Goal: Task Accomplishment & Management: Use online tool/utility

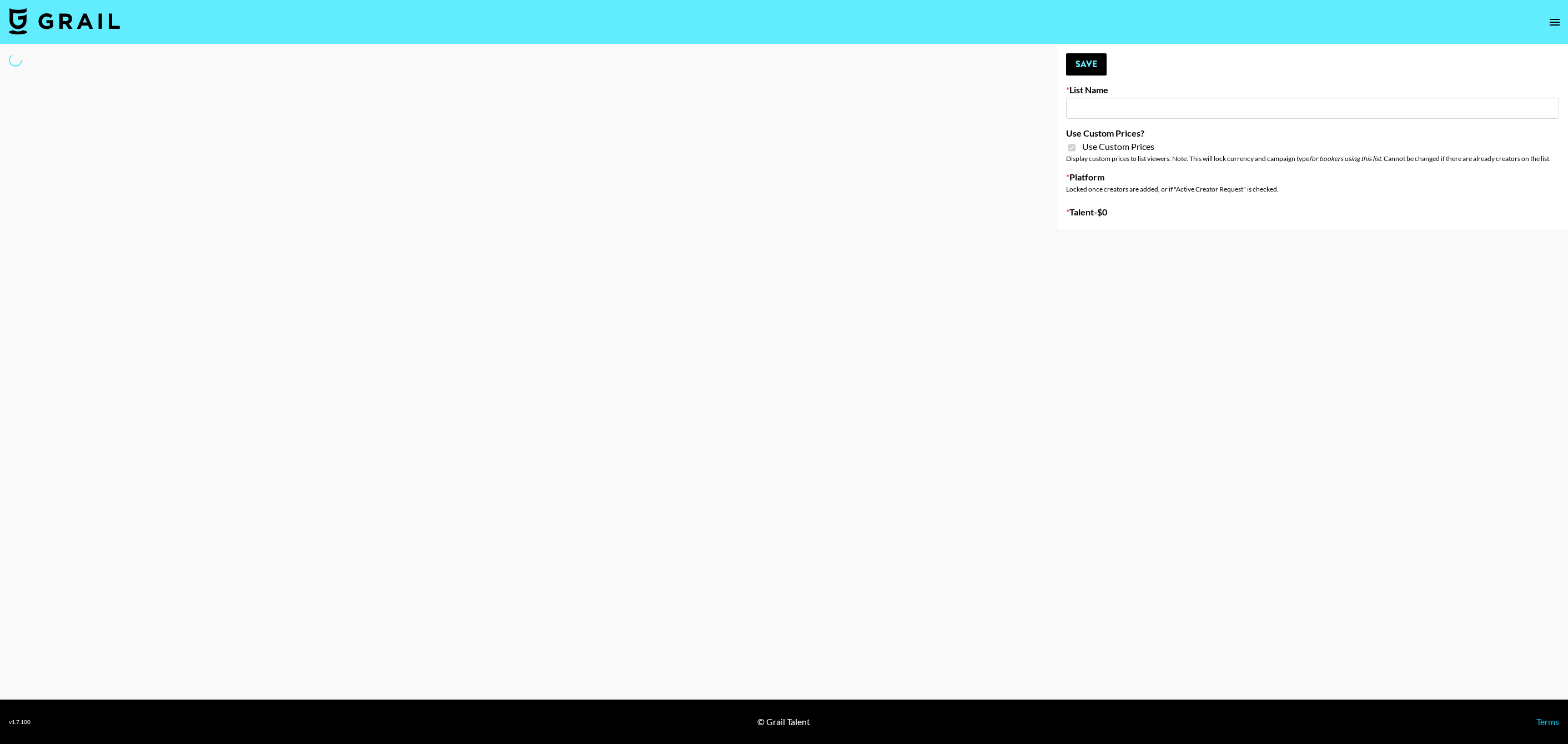
select select "Brand"
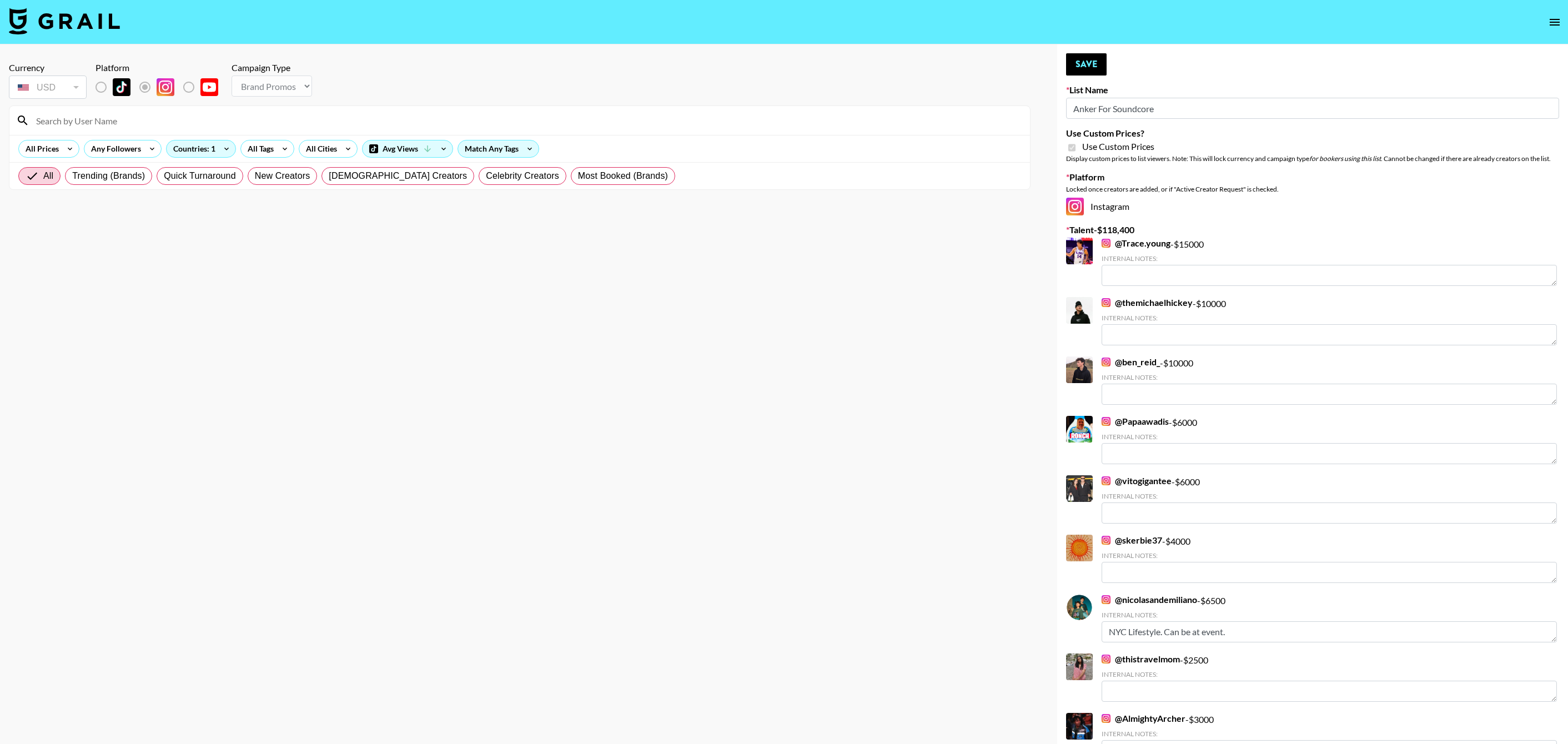
type input "Anker For Soundcore"
checkbox input "true"
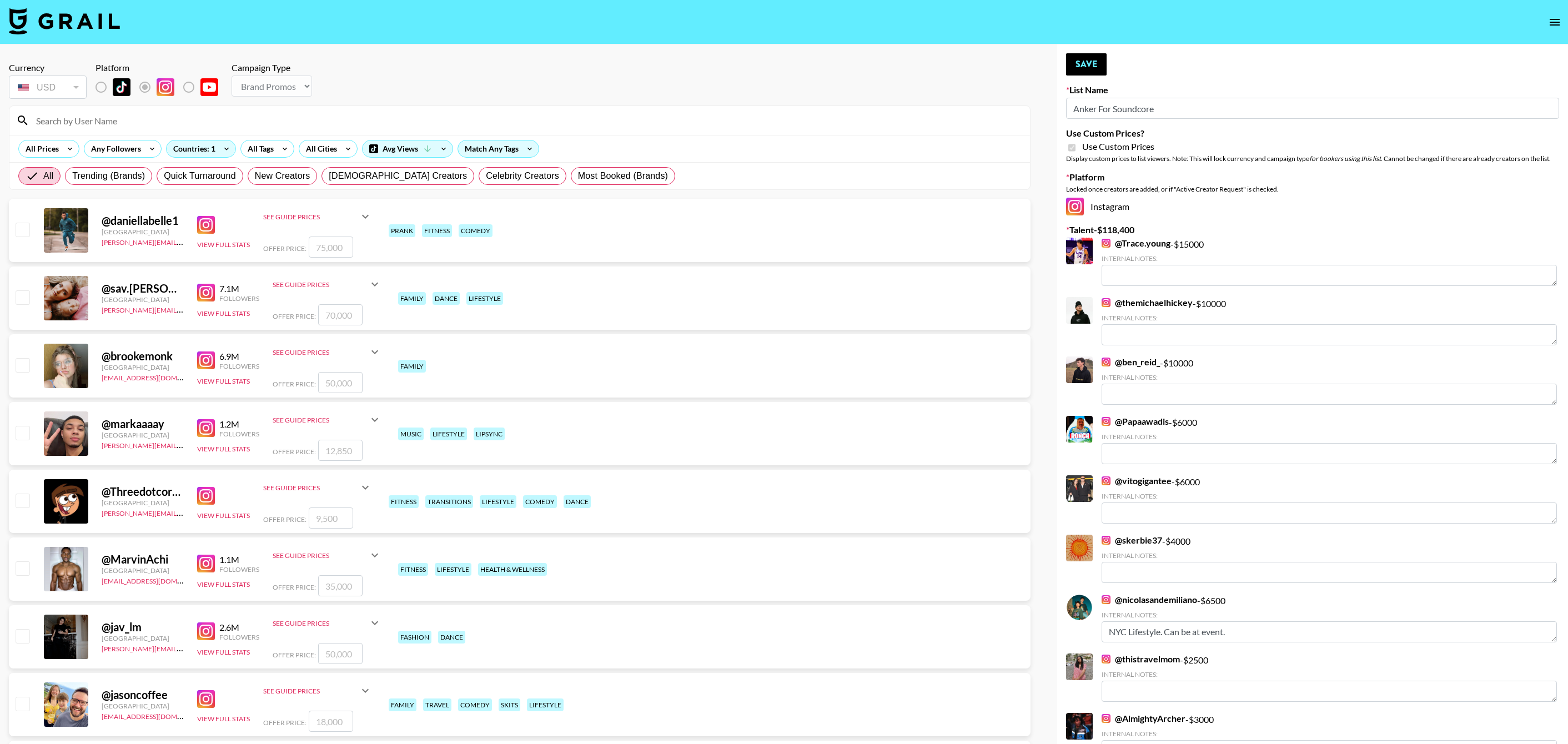
click at [201, 117] on input at bounding box center [526, 120] width 993 height 18
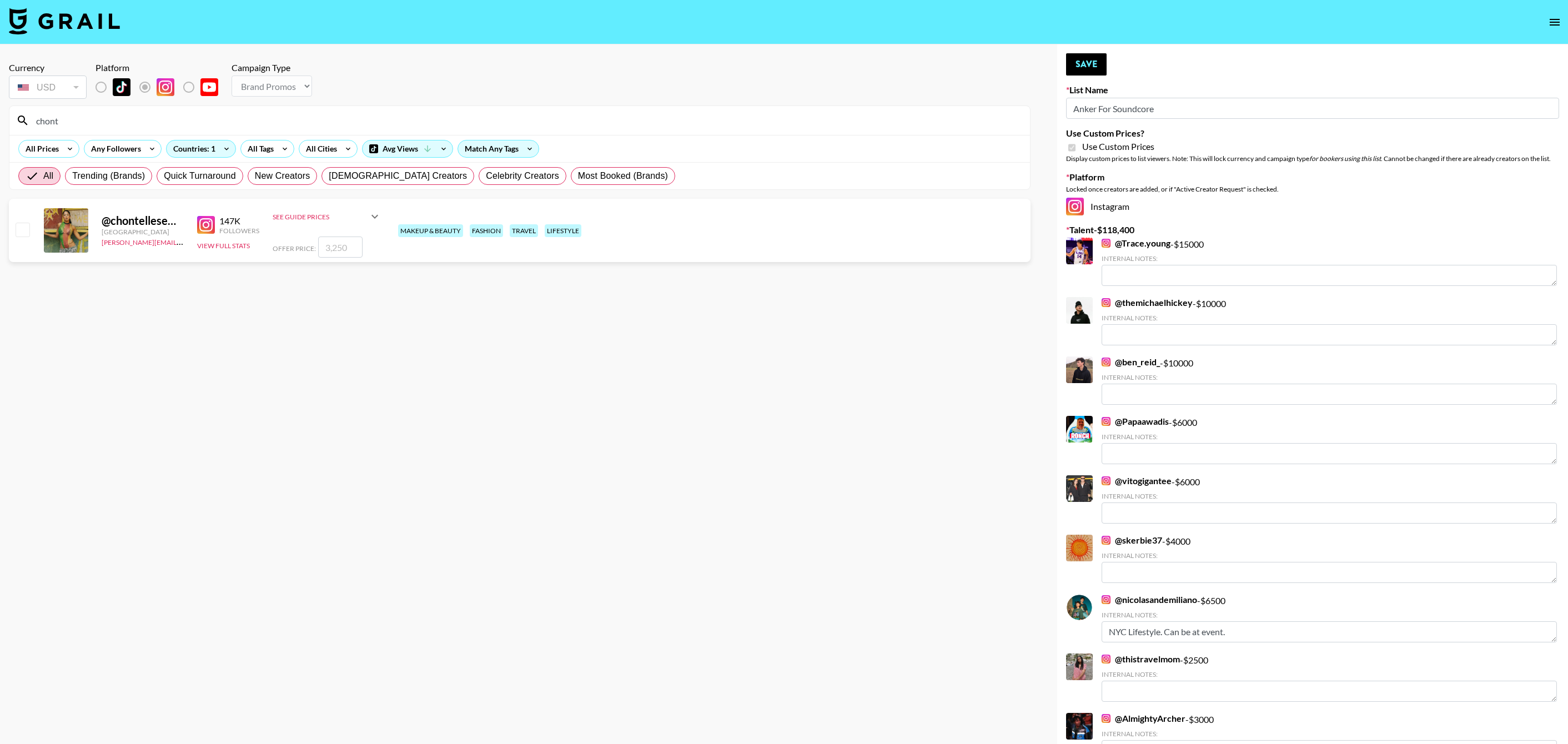
type input "chont"
click at [21, 229] on input "checkbox" at bounding box center [22, 229] width 13 height 13
checkbox input "true"
type input "3250"
click at [1089, 69] on button "Save" at bounding box center [1086, 64] width 40 height 22
